Goal: Navigation & Orientation: Find specific page/section

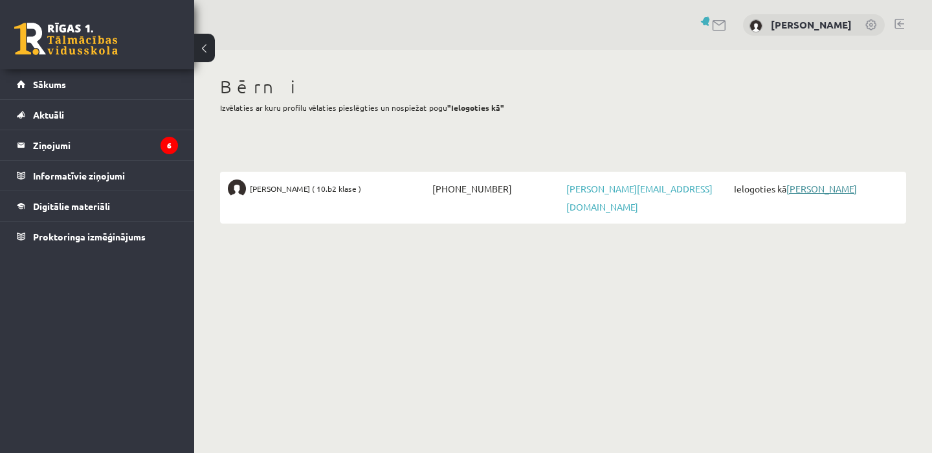
click at [824, 190] on link "[PERSON_NAME]" at bounding box center [822, 189] width 71 height 12
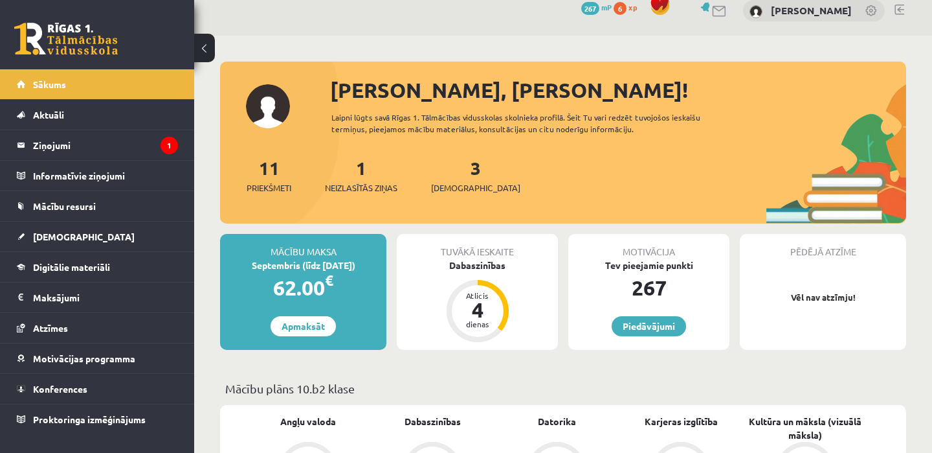
scroll to position [63, 0]
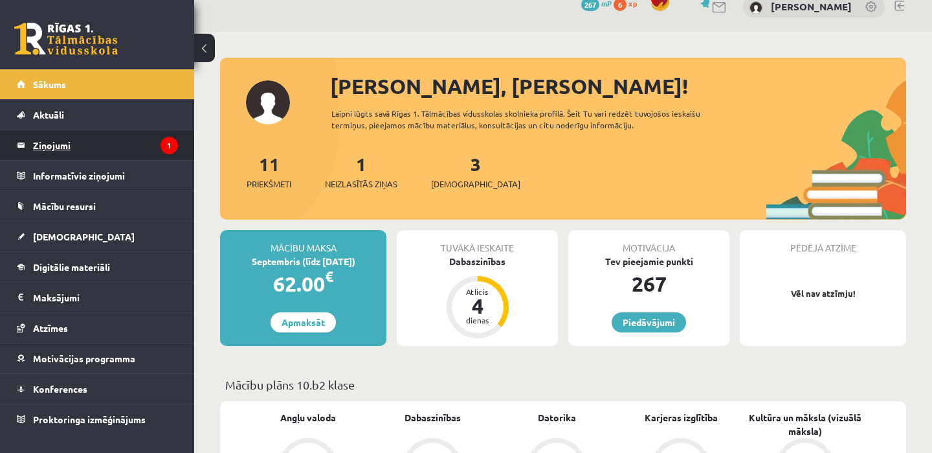
click at [44, 153] on legend "Ziņojumi 1" at bounding box center [105, 145] width 145 height 30
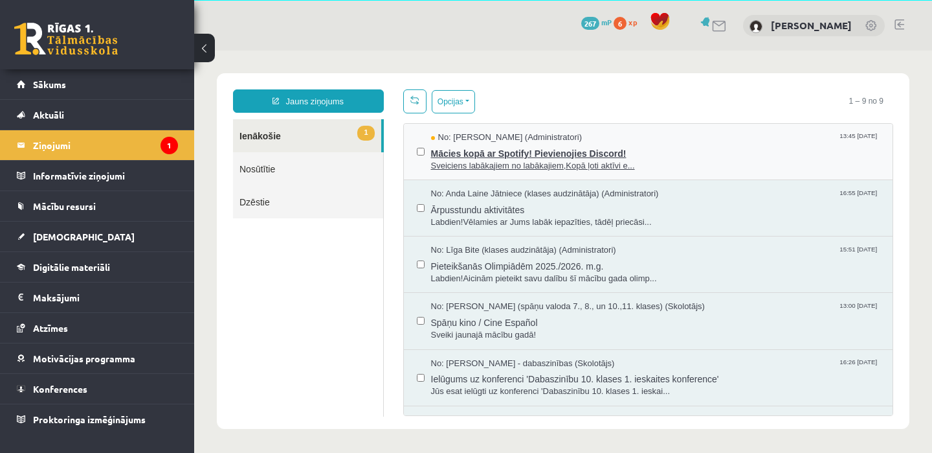
click at [559, 154] on span "Mācies kopā ar Spotify! Pievienojies Discord!" at bounding box center [655, 152] width 449 height 16
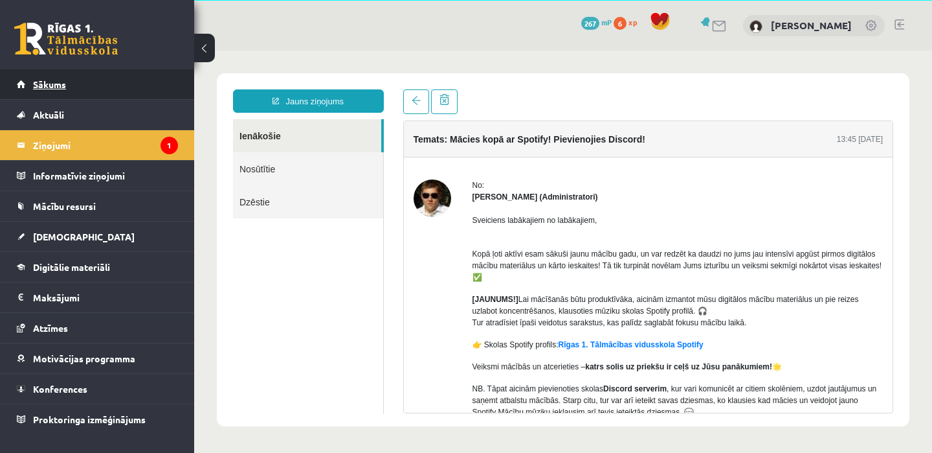
click at [81, 78] on link "Sākums" at bounding box center [97, 84] width 161 height 30
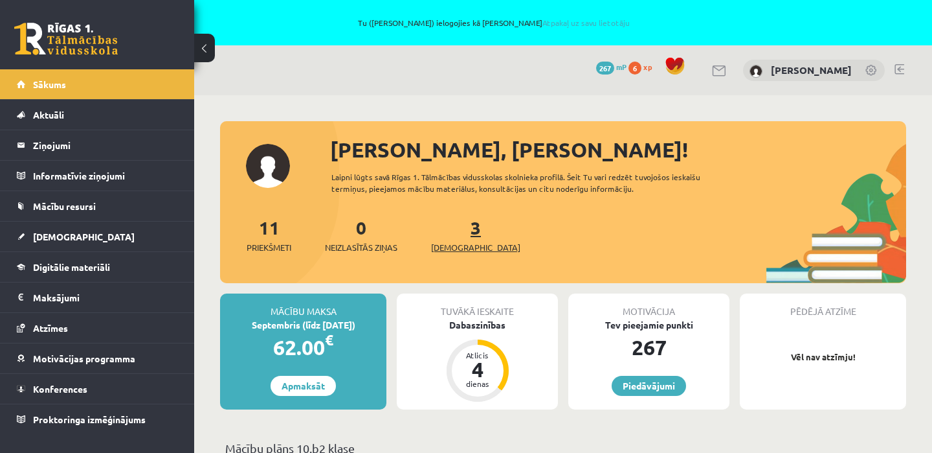
click at [458, 235] on link "3 Ieskaites" at bounding box center [475, 235] width 89 height 38
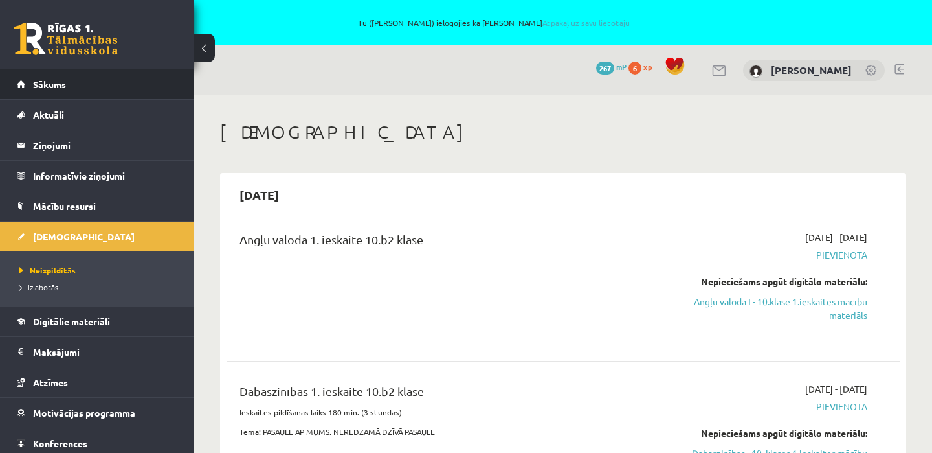
click at [60, 82] on span "Sākums" at bounding box center [49, 84] width 33 height 12
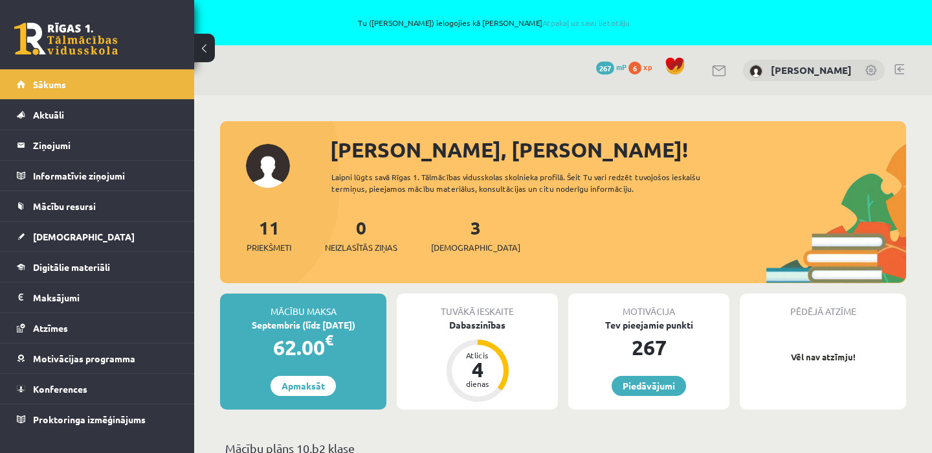
click at [629, 66] on span "6" at bounding box center [635, 68] width 13 height 13
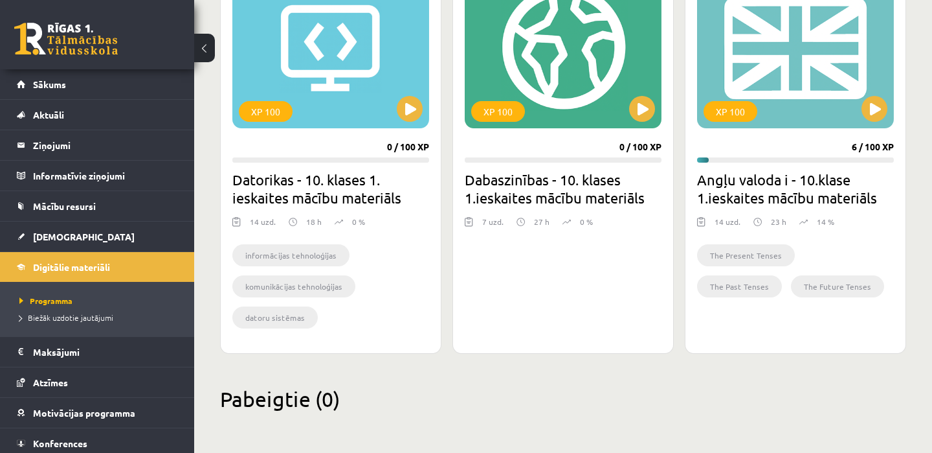
scroll to position [460, 0]
